Goal: Task Accomplishment & Management: Use online tool/utility

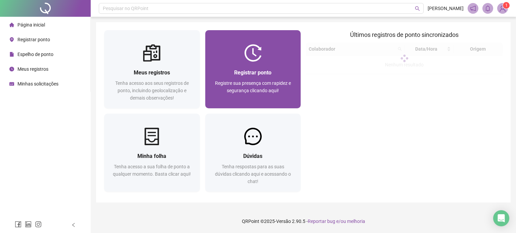
click at [252, 92] on span "Registre sua presença com rapidez e segurança clicando aqui!" at bounding box center [253, 87] width 76 height 13
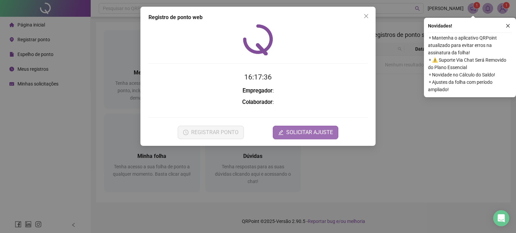
click at [297, 129] on span "SOLICITAR AJUSTE" at bounding box center [309, 133] width 47 height 8
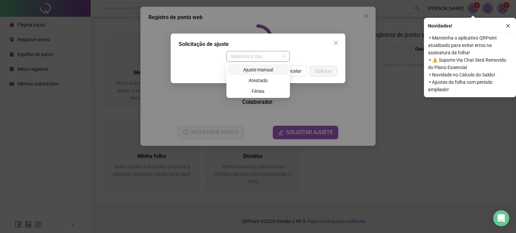
click at [266, 59] on span "Selecione o tipo" at bounding box center [257, 56] width 55 height 10
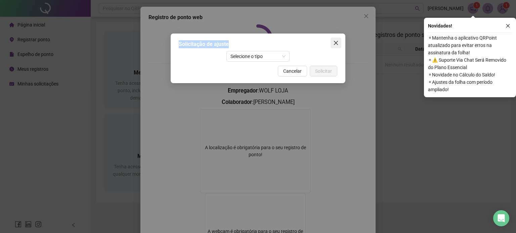
drag, startPoint x: 295, startPoint y: 55, endPoint x: 332, endPoint y: 44, distance: 38.8
click at [332, 44] on div "Solicitação de ajuste Selecione o tipo Cancelar Solicitar" at bounding box center [258, 59] width 175 height 50
click at [332, 44] on span "Close" at bounding box center [336, 42] width 11 height 5
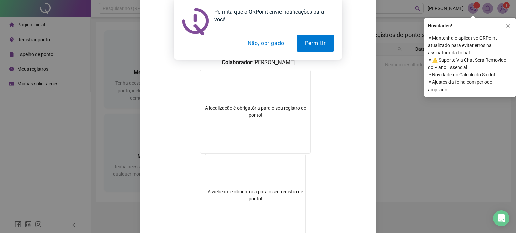
scroll to position [41, 0]
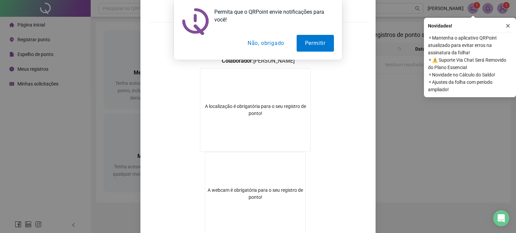
click at [269, 46] on button "Não, obrigado" at bounding box center [265, 43] width 53 height 17
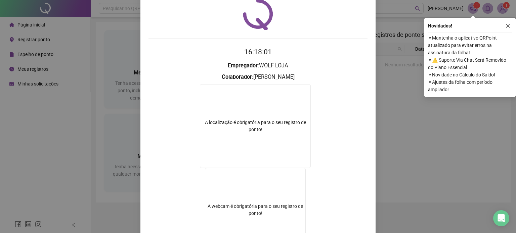
scroll to position [0, 0]
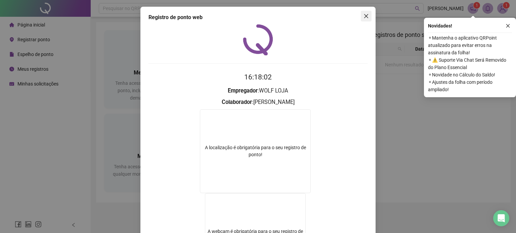
click at [364, 14] on icon "close" at bounding box center [365, 15] width 5 height 5
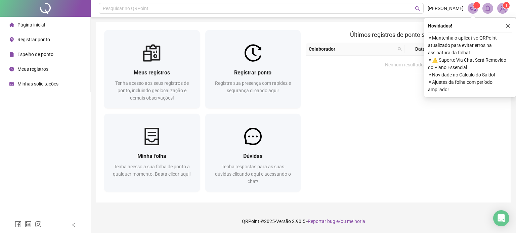
click at [42, 39] on span "Registrar ponto" at bounding box center [33, 39] width 33 height 5
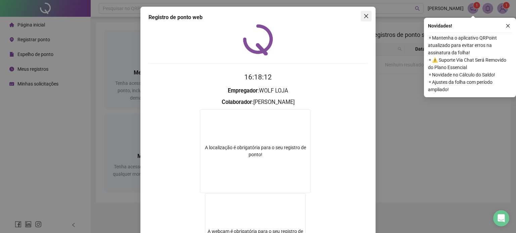
click at [366, 16] on icon "close" at bounding box center [365, 15] width 5 height 5
